Goal: Navigation & Orientation: Find specific page/section

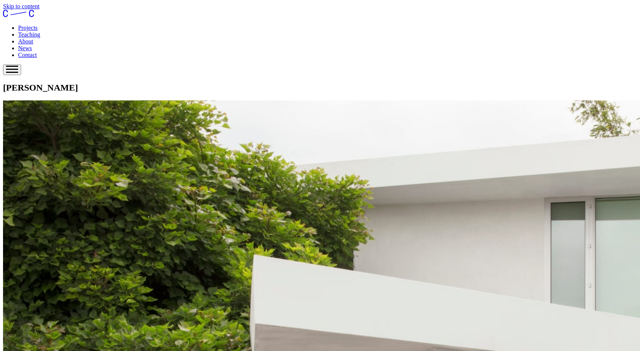
click at [38, 25] on link "Projects" at bounding box center [28, 28] width 20 height 6
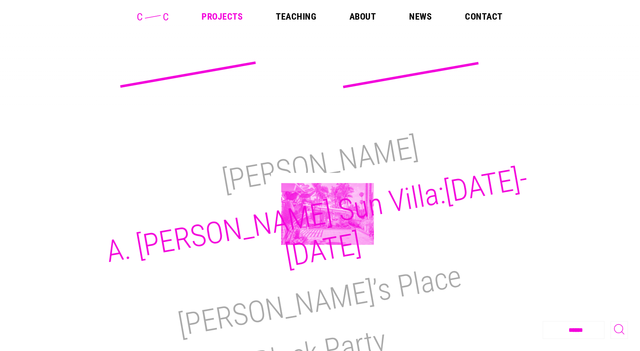
click at [328, 214] on h2 "A. [PERSON_NAME] Sun Villa:[DATE]-[DATE]" at bounding box center [316, 217] width 427 height 114
